Goal: Task Accomplishment & Management: Manage account settings

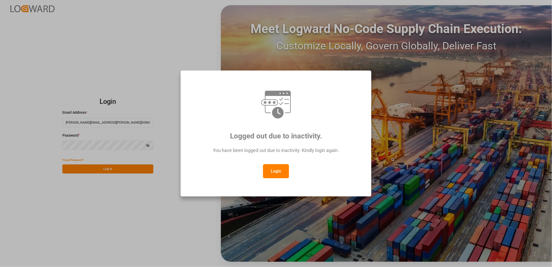
click at [276, 170] on button "Login" at bounding box center [276, 171] width 26 height 14
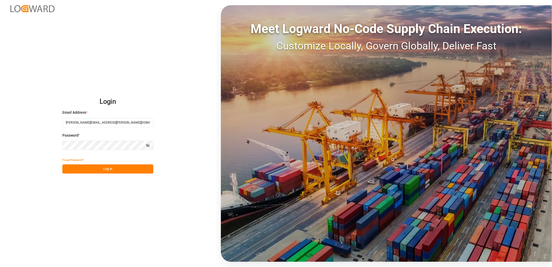
click at [94, 170] on button "Log In" at bounding box center [107, 168] width 91 height 9
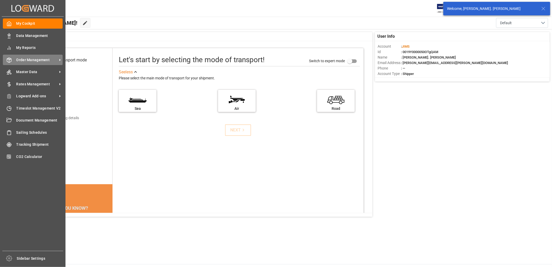
click at [30, 59] on span "Order Management" at bounding box center [36, 59] width 41 height 5
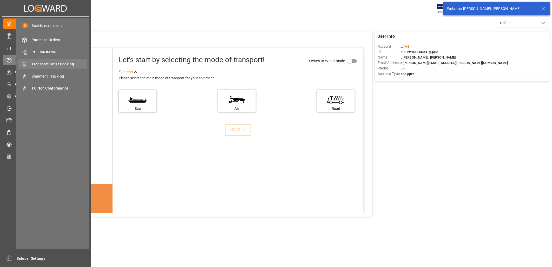
click at [50, 63] on span "Transport Order Booking" at bounding box center [60, 63] width 56 height 5
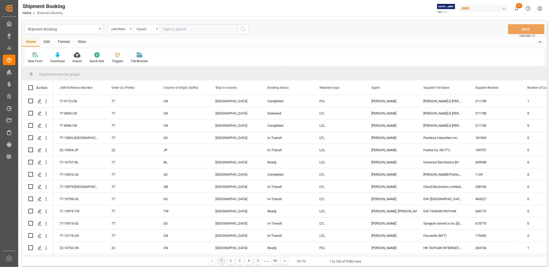
click at [165, 30] on input "text" at bounding box center [199, 29] width 78 height 10
type input "77-10319-CN"
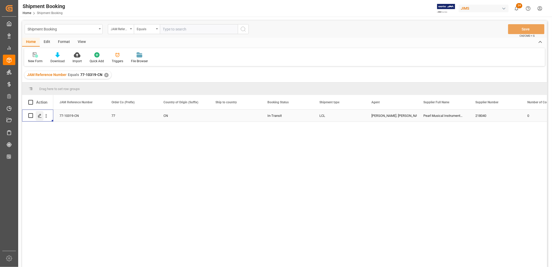
click at [39, 115] on icon "Press SPACE to select this row." at bounding box center [40, 116] width 4 height 4
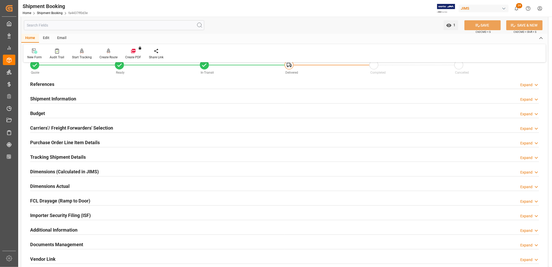
scroll to position [29, 0]
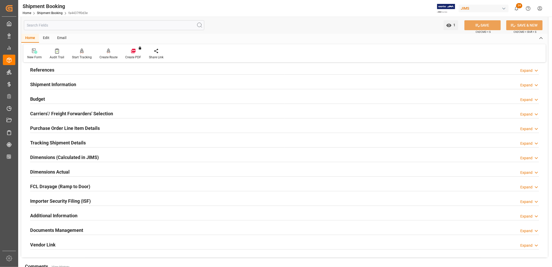
click at [77, 231] on h2 "Documents Management" at bounding box center [56, 229] width 53 height 7
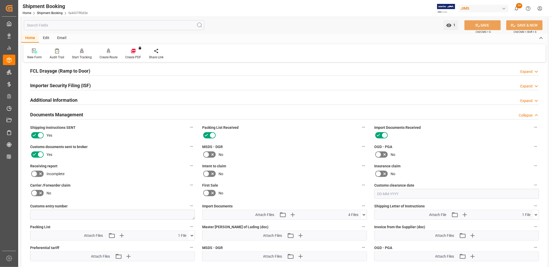
scroll to position [173, 0]
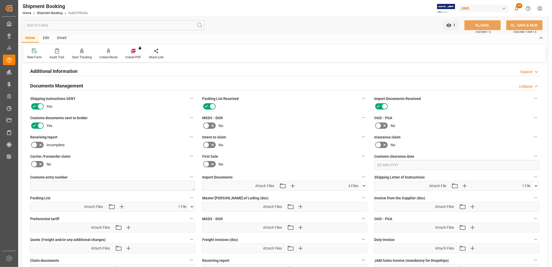
click at [364, 183] on icon at bounding box center [363, 185] width 5 height 5
click at [300, 204] on icon "button" at bounding box center [300, 206] width 5 height 5
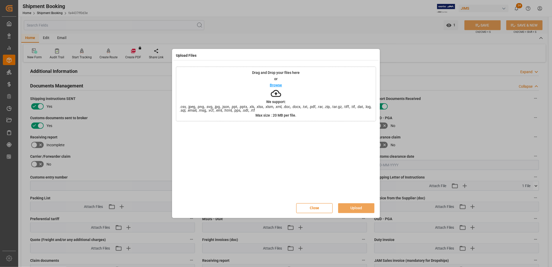
click at [275, 83] on p "Browse" at bounding box center [276, 85] width 12 height 4
click at [359, 206] on button "Upload" at bounding box center [356, 208] width 36 height 10
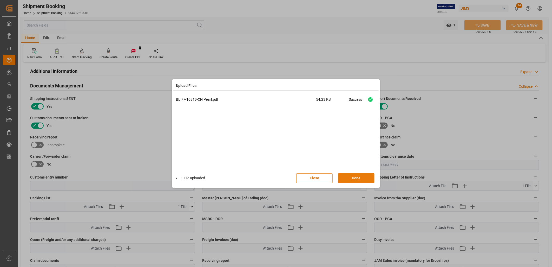
click at [360, 178] on button "Done" at bounding box center [356, 178] width 36 height 10
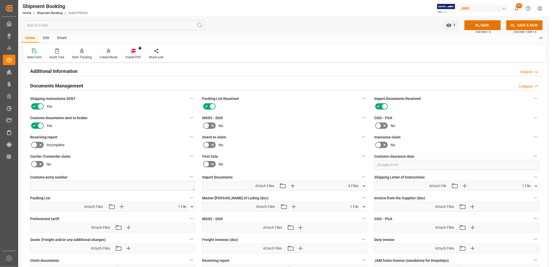
click at [364, 183] on icon at bounding box center [363, 185] width 5 height 5
click at [293, 184] on icon "button" at bounding box center [292, 185] width 5 height 5
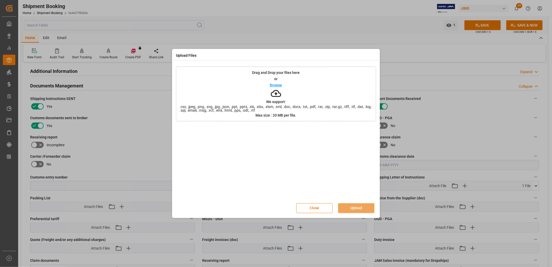
click at [279, 86] on p "Browse" at bounding box center [276, 85] width 12 height 4
click at [357, 206] on button "Upload" at bounding box center [356, 208] width 36 height 10
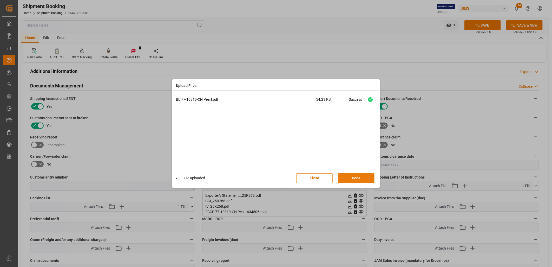
click at [357, 178] on button "Done" at bounding box center [356, 178] width 36 height 10
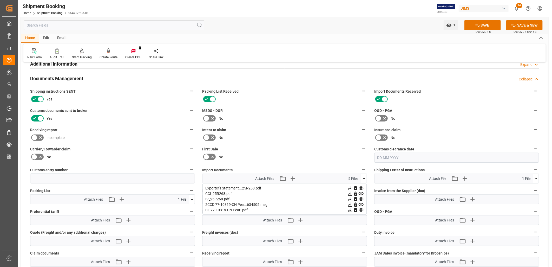
scroll to position [202, 0]
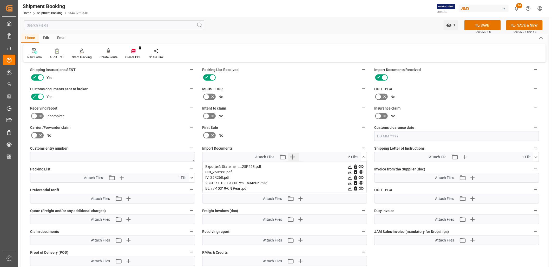
click at [294, 153] on icon "button" at bounding box center [292, 157] width 8 height 8
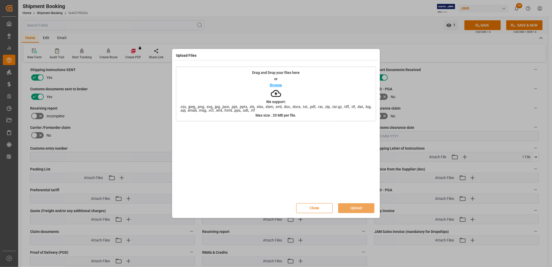
click at [274, 86] on p "Browse" at bounding box center [276, 85] width 12 height 4
click at [359, 204] on button "Upload" at bounding box center [356, 208] width 36 height 10
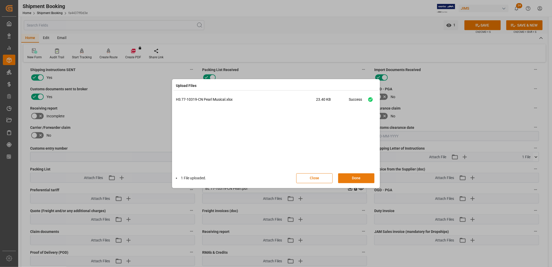
click at [357, 179] on button "Done" at bounding box center [356, 178] width 36 height 10
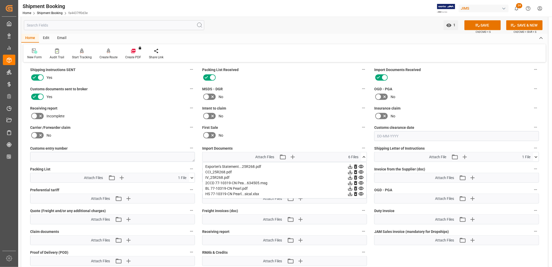
click at [362, 176] on icon at bounding box center [360, 177] width 5 height 5
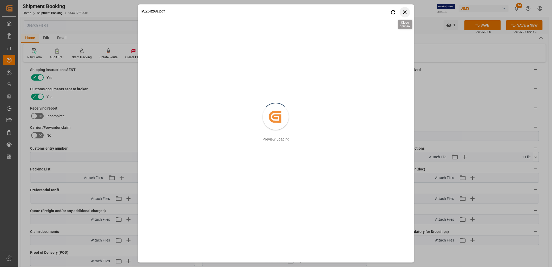
click at [406, 11] on icon "button" at bounding box center [405, 12] width 4 height 4
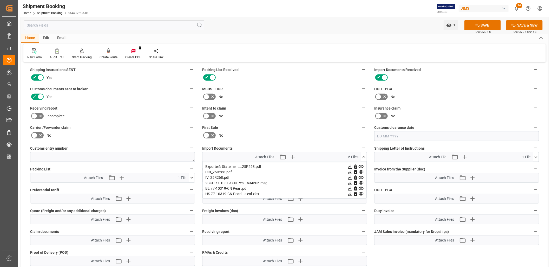
click at [362, 165] on icon at bounding box center [360, 166] width 5 height 5
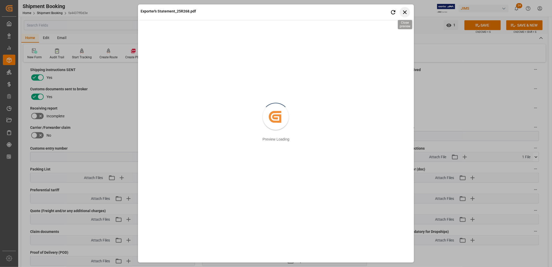
click at [406, 11] on icon "button" at bounding box center [405, 12] width 4 height 4
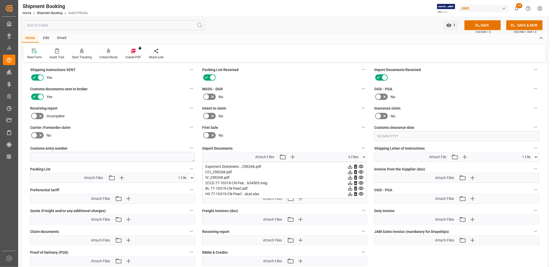
click at [363, 156] on icon at bounding box center [364, 157] width 3 height 2
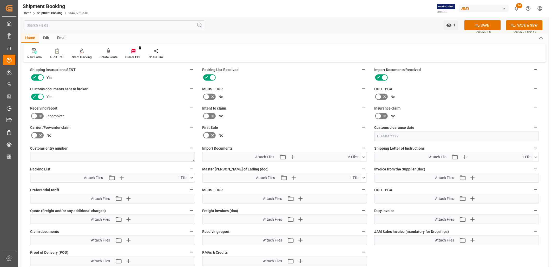
click at [191, 177] on icon at bounding box center [191, 177] width 5 height 5
click at [190, 186] on icon at bounding box center [189, 187] width 5 height 3
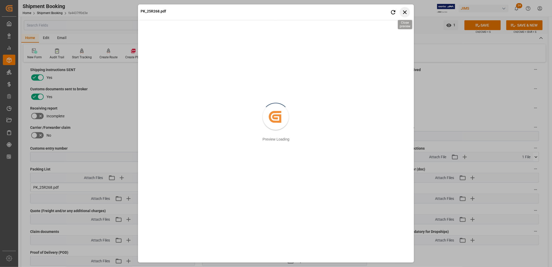
click at [405, 12] on icon "button" at bounding box center [405, 12] width 4 height 4
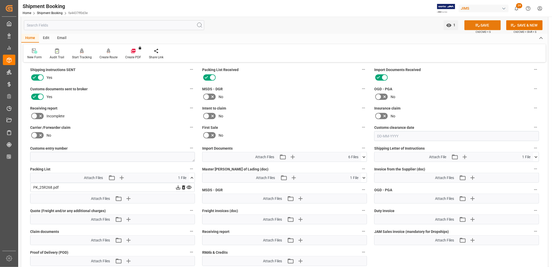
click at [480, 24] on button "SAVE" at bounding box center [482, 25] width 36 height 10
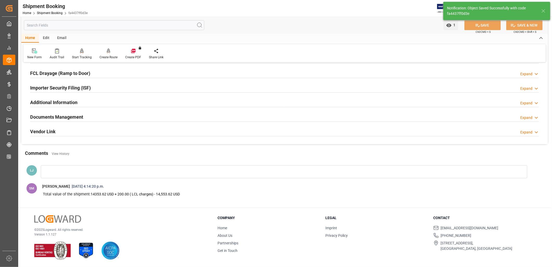
scroll to position [142, 0]
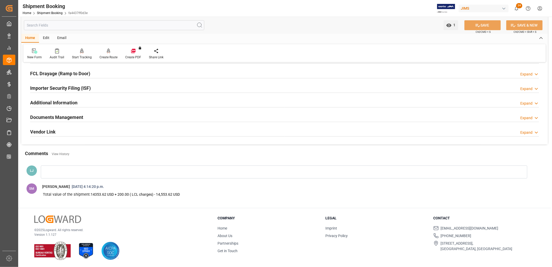
click at [76, 116] on h2 "Documents Management" at bounding box center [56, 117] width 53 height 7
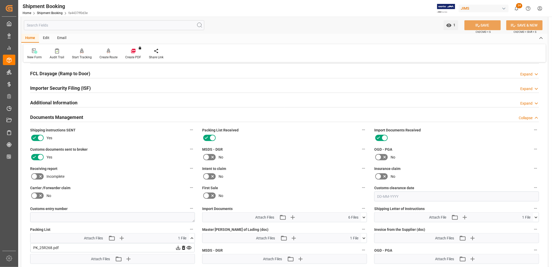
scroll to position [202, 0]
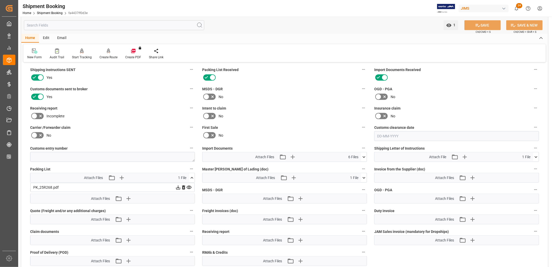
click at [364, 155] on icon at bounding box center [363, 156] width 5 height 5
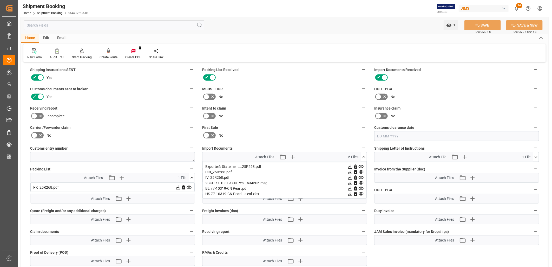
click at [364, 154] on icon at bounding box center [363, 156] width 5 height 5
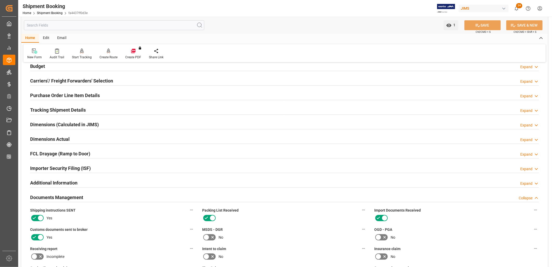
scroll to position [58, 0]
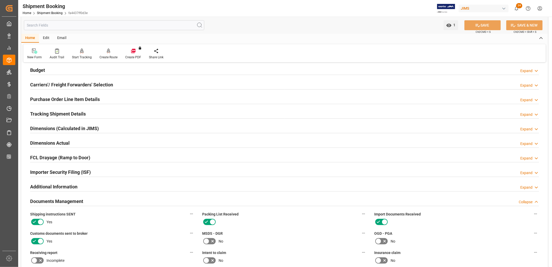
click at [83, 97] on h2 "Purchase Order Line Item Details" at bounding box center [65, 99] width 70 height 7
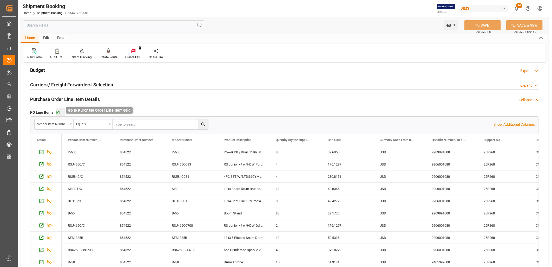
click at [57, 110] on icon "button" at bounding box center [58, 112] width 4 height 4
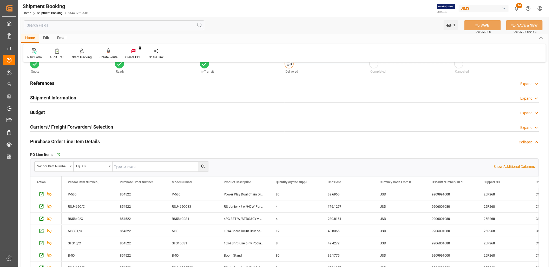
scroll to position [0, 0]
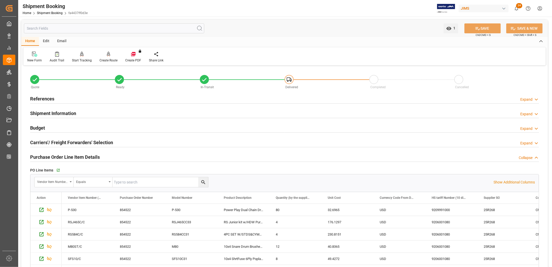
click at [43, 97] on h2 "References" at bounding box center [42, 98] width 24 height 7
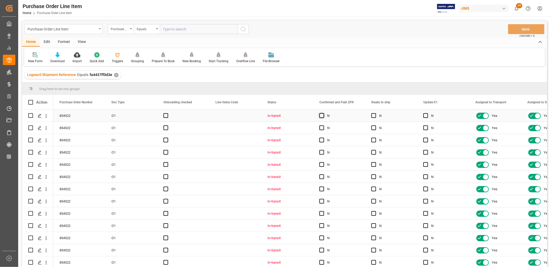
click at [321, 115] on span "Press SPACE to select this row." at bounding box center [321, 115] width 5 height 5
click at [323, 113] on input "Press SPACE to select this row." at bounding box center [323, 113] width 0 height 0
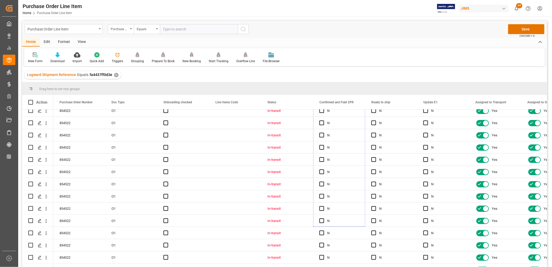
scroll to position [50, 0]
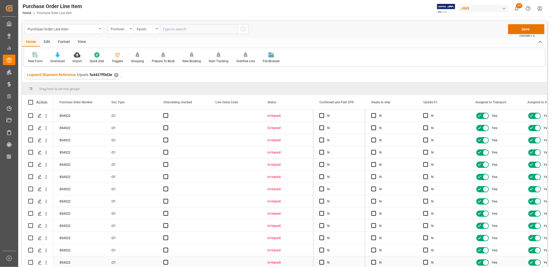
drag, startPoint x: 364, startPoint y: 121, endPoint x: 354, endPoint y: 255, distance: 134.2
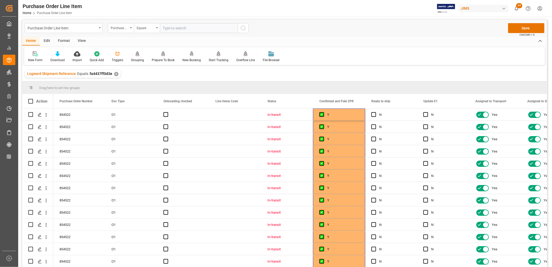
scroll to position [0, 0]
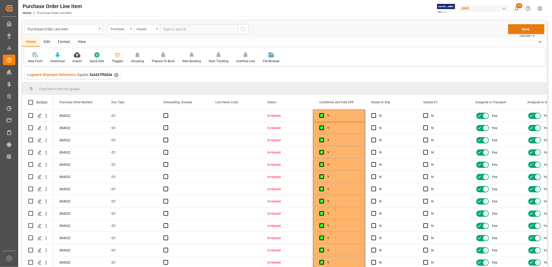
click at [525, 27] on button "Save" at bounding box center [526, 29] width 36 height 10
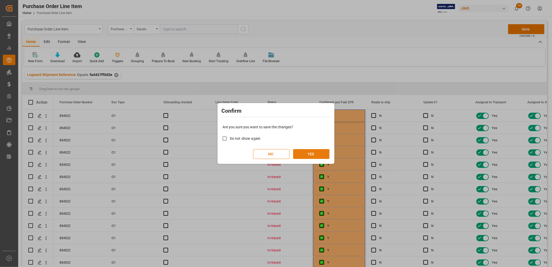
click at [311, 152] on button "YES" at bounding box center [311, 154] width 36 height 10
